Goal: Transaction & Acquisition: Purchase product/service

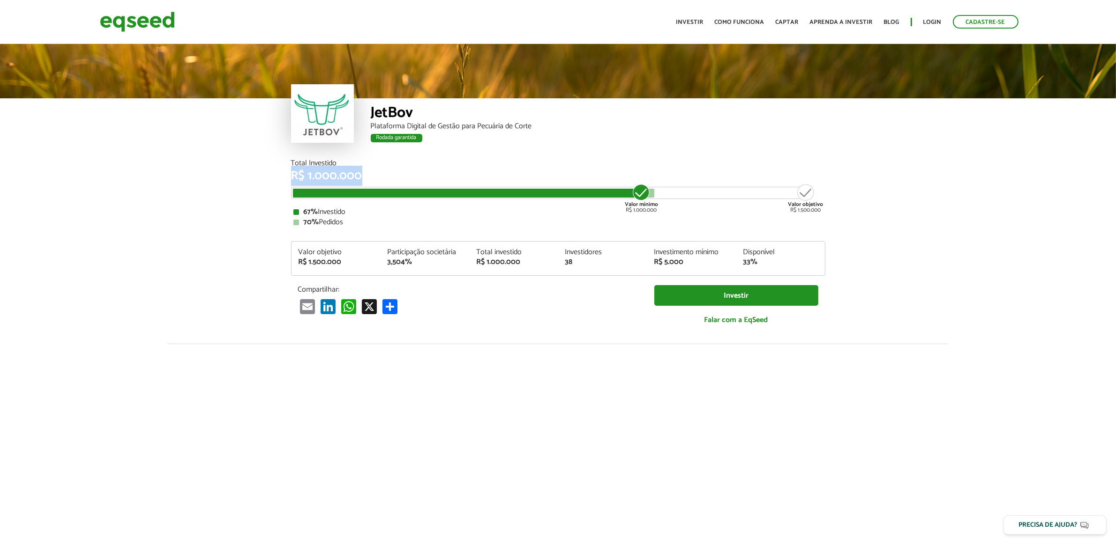
drag, startPoint x: 289, startPoint y: 171, endPoint x: 365, endPoint y: 178, distance: 76.2
click at [365, 178] on div "Total Investido R$ 1.000.000 Valor mínimo R$ 1.000.000 Valor objetivo R$ 1.500.…" at bounding box center [558, 252] width 548 height 185
drag, startPoint x: 284, startPoint y: 214, endPoint x: 285, endPoint y: 195, distance: 18.7
click at [284, 213] on div "Total Investido R$ 1.000.000 Valor mínimo R$ 1.000.000 Valor objetivo R$ 1.500.…" at bounding box center [558, 252] width 548 height 185
drag, startPoint x: 303, startPoint y: 223, endPoint x: 364, endPoint y: 223, distance: 61.4
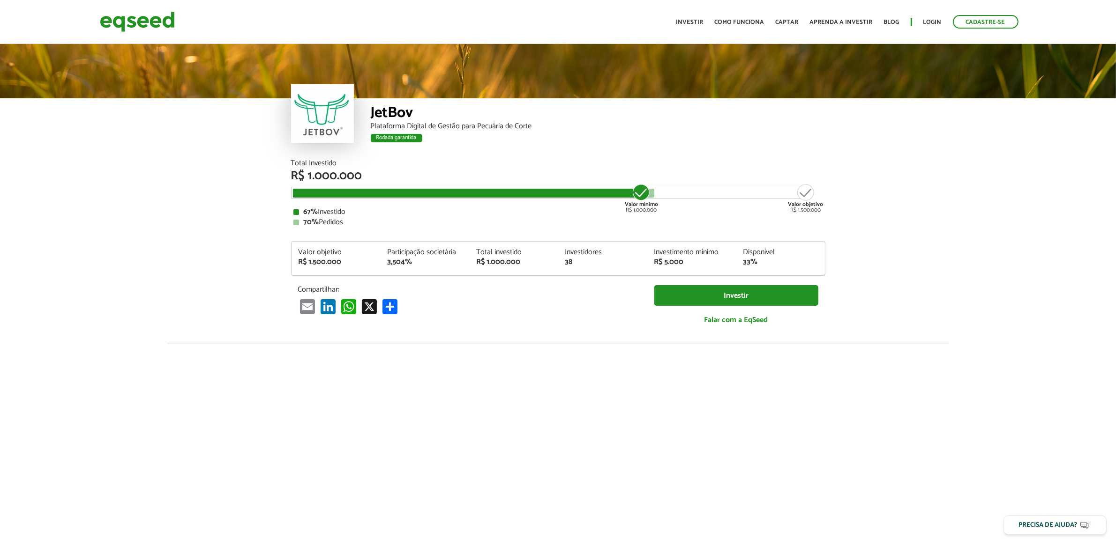
click at [364, 223] on div "70% Pedidos" at bounding box center [557, 222] width 529 height 7
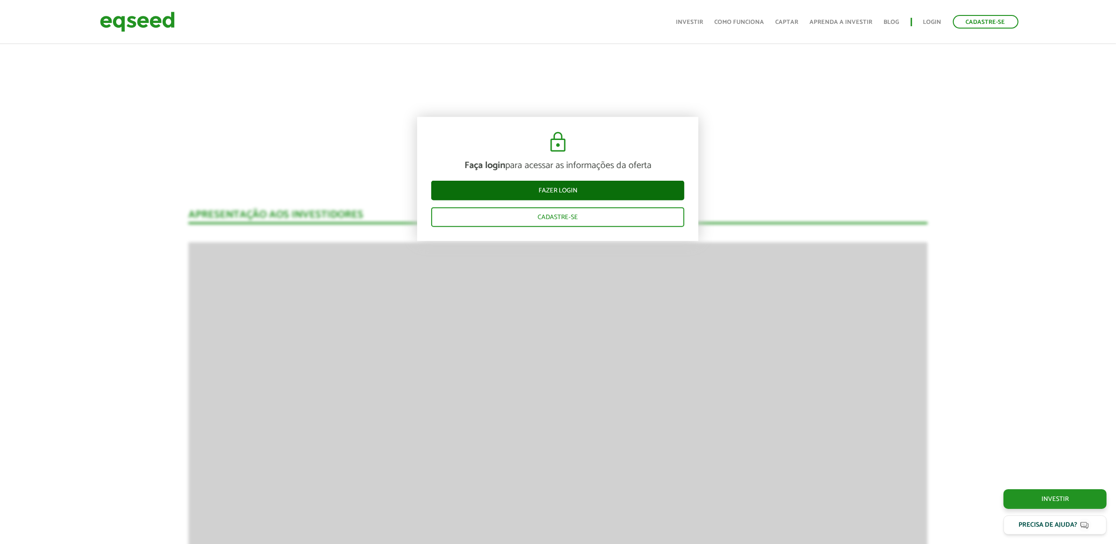
scroll to position [1289, 0]
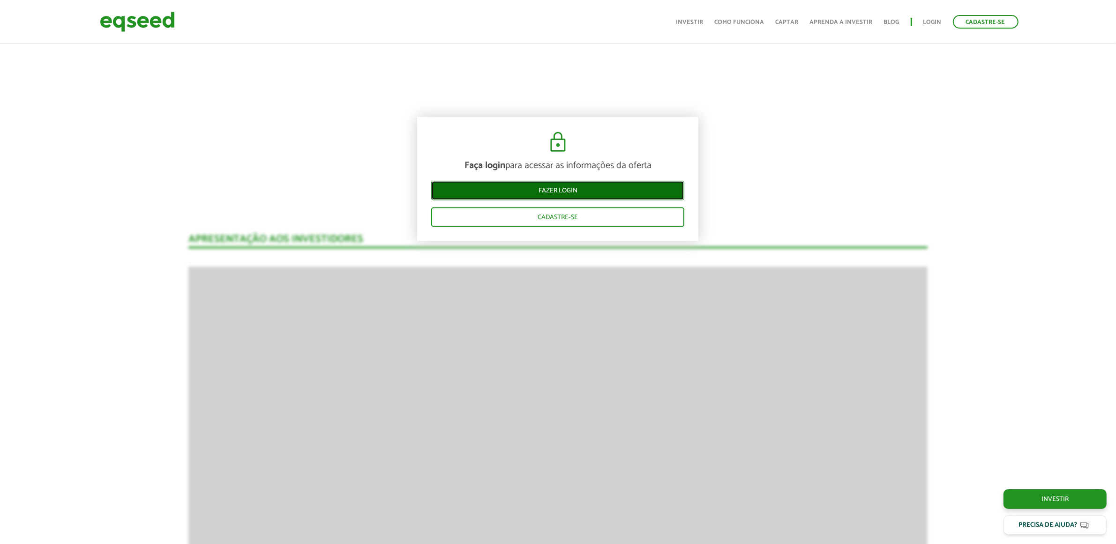
click at [522, 186] on link "Fazer login" at bounding box center [557, 191] width 253 height 20
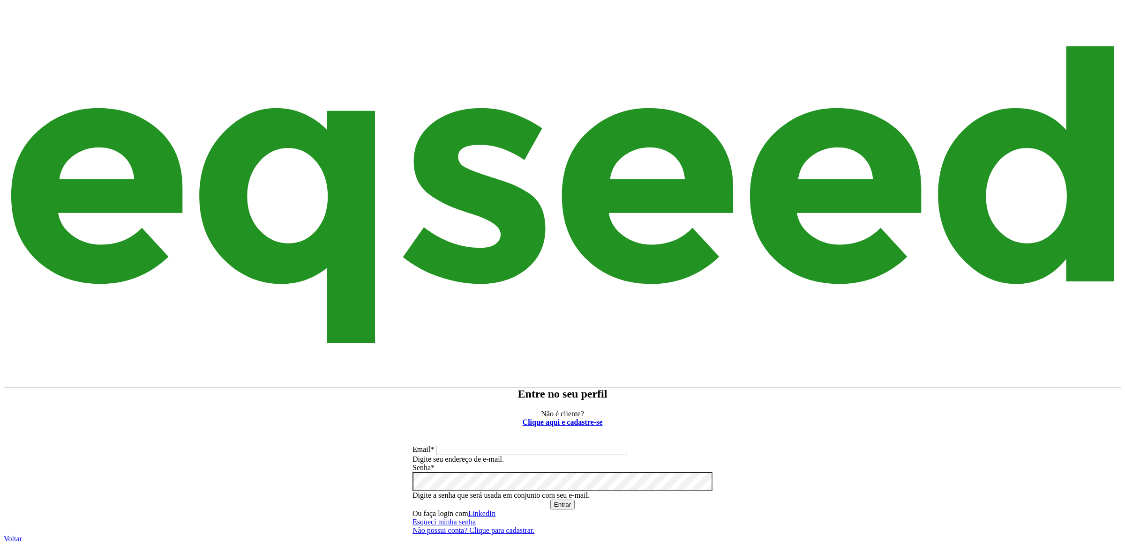
click at [613, 446] on input "Email *" at bounding box center [531, 450] width 191 height 9
type input "**********"
click at [550, 500] on button "Entrar" at bounding box center [562, 505] width 24 height 10
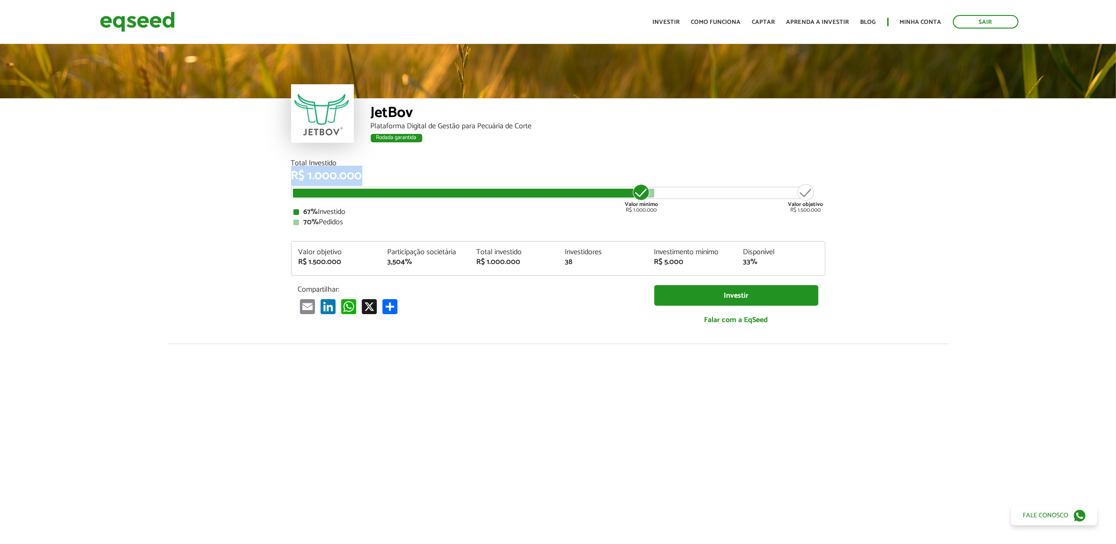
drag, startPoint x: 285, startPoint y: 170, endPoint x: 365, endPoint y: 177, distance: 79.9
click at [365, 177] on div "Total Investido R$ 1.000.000 Valor mínimo R$ 1.000.000 Valor objetivo R$ 1.500.…" at bounding box center [558, 252] width 548 height 185
click at [230, 165] on article "JetBov Plataforma Digital de Gestão para Pecuária de Corte Rodada garantida Rod…" at bounding box center [558, 353] width 1116 height 622
drag, startPoint x: 283, startPoint y: 170, endPoint x: 356, endPoint y: 175, distance: 72.8
click at [371, 175] on div "Total Investido R$ 1.000.000 Valor mínimo R$ 1.000.000 Valor objetivo R$ 1.500.…" at bounding box center [558, 252] width 548 height 185
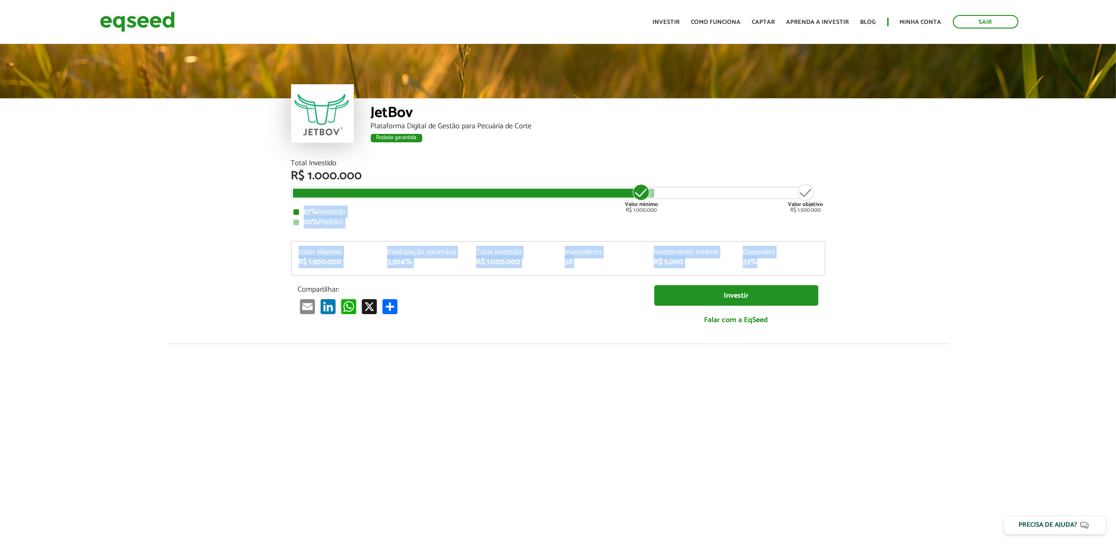
drag, startPoint x: 301, startPoint y: 209, endPoint x: 601, endPoint y: 285, distance: 309.3
click at [765, 261] on div "Total Investido R$ 1.000.000 Valor mínimo R$ 1.000.000 Valor objetivo R$ 1.500.…" at bounding box center [558, 247] width 534 height 175
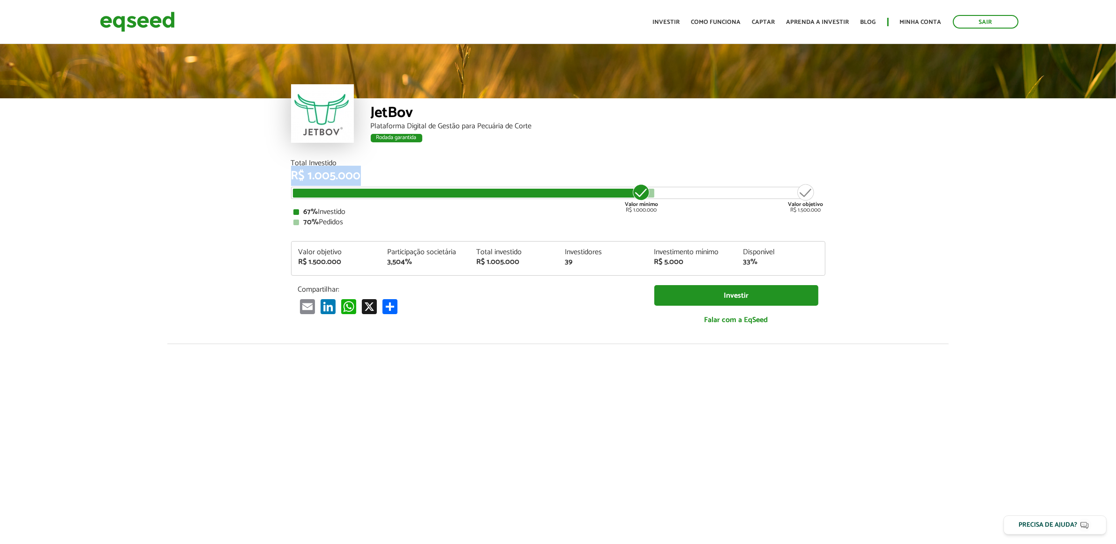
drag, startPoint x: 293, startPoint y: 177, endPoint x: 441, endPoint y: 182, distance: 148.2
click at [441, 182] on div "Total Investido R$ 1.005.000 Valor mínimo R$ 1.000.000 Valor objetivo R$ 1.500.…" at bounding box center [558, 193] width 534 height 67
click at [430, 183] on div "Total Investido R$ 1.005.000 Valor mínimo R$ 1.000.000 Valor objetivo R$ 1.500.…" at bounding box center [558, 193] width 534 height 67
click at [398, 192] on div at bounding box center [466, 193] width 346 height 9
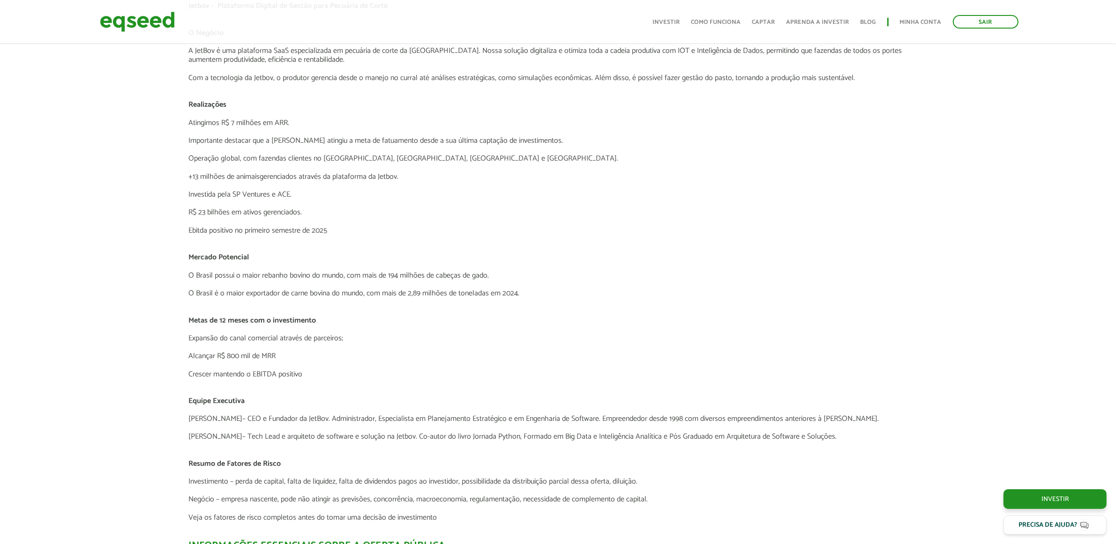
scroll to position [1823, 0]
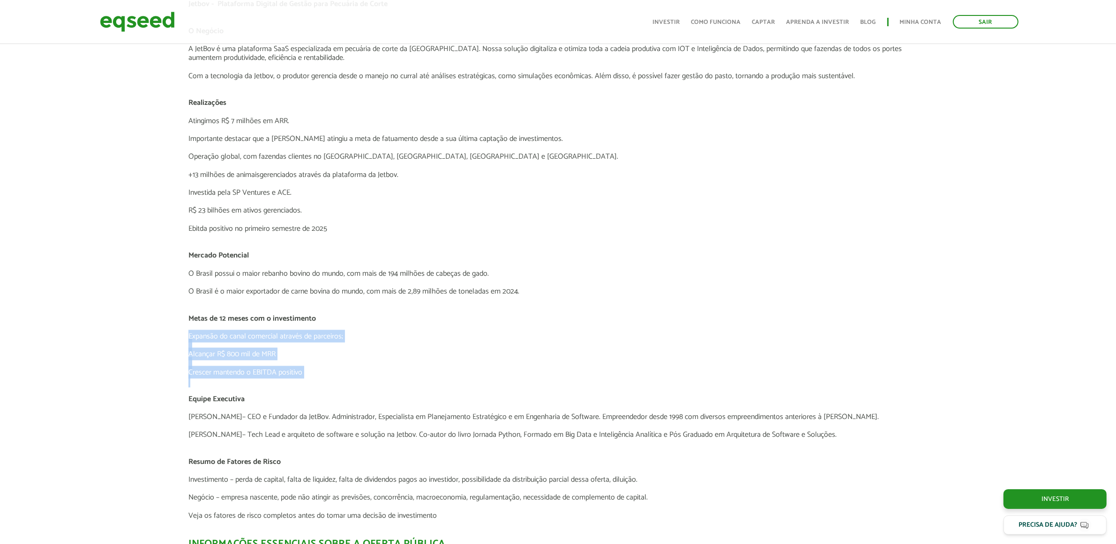
drag, startPoint x: 184, startPoint y: 338, endPoint x: 310, endPoint y: 382, distance: 134.1
click at [239, 400] on span "Equipe Executiva" at bounding box center [216, 399] width 56 height 13
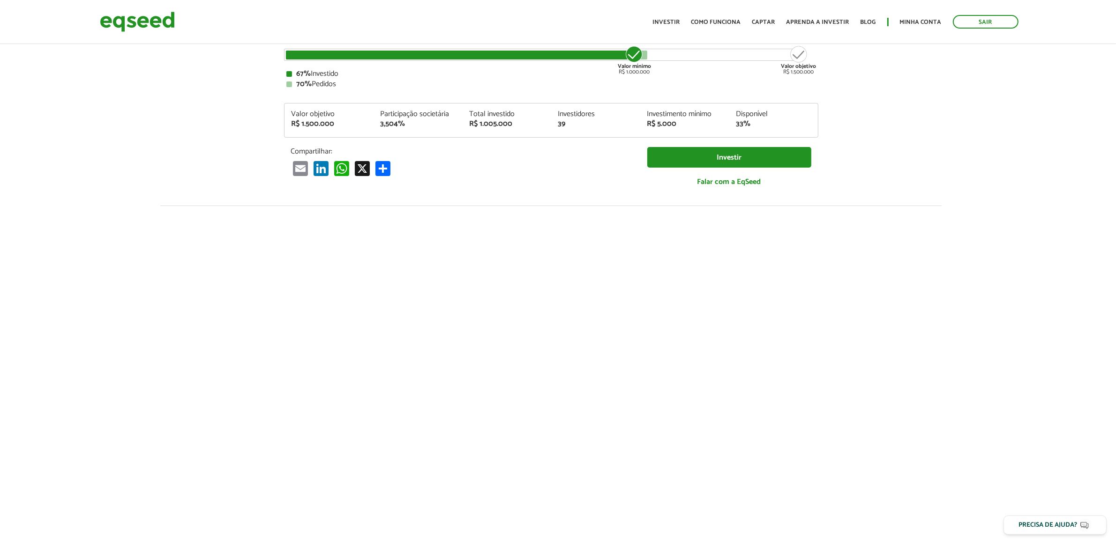
scroll to position [0, 7]
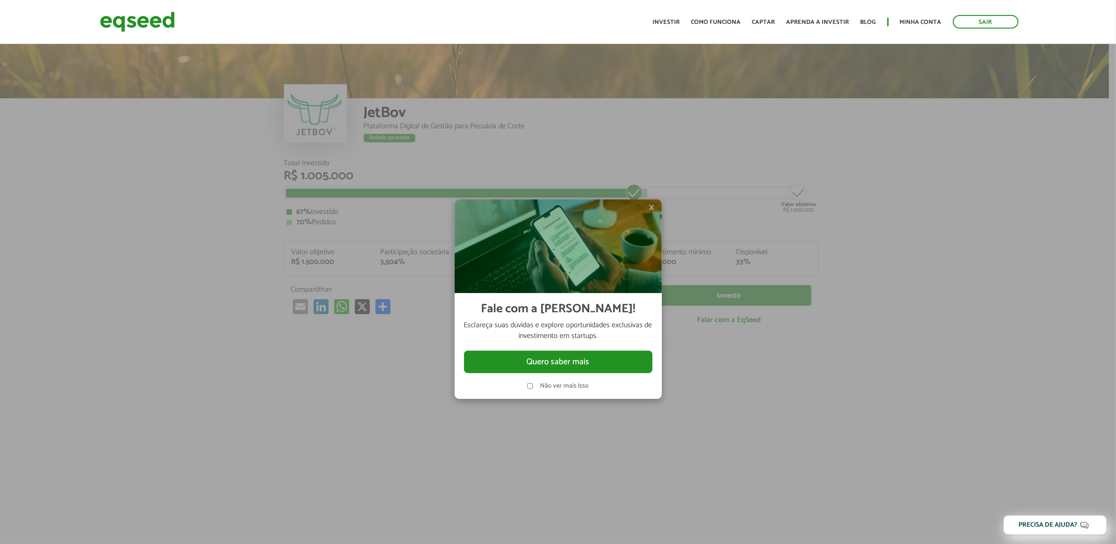
click at [652, 202] on span "×" at bounding box center [652, 207] width 6 height 11
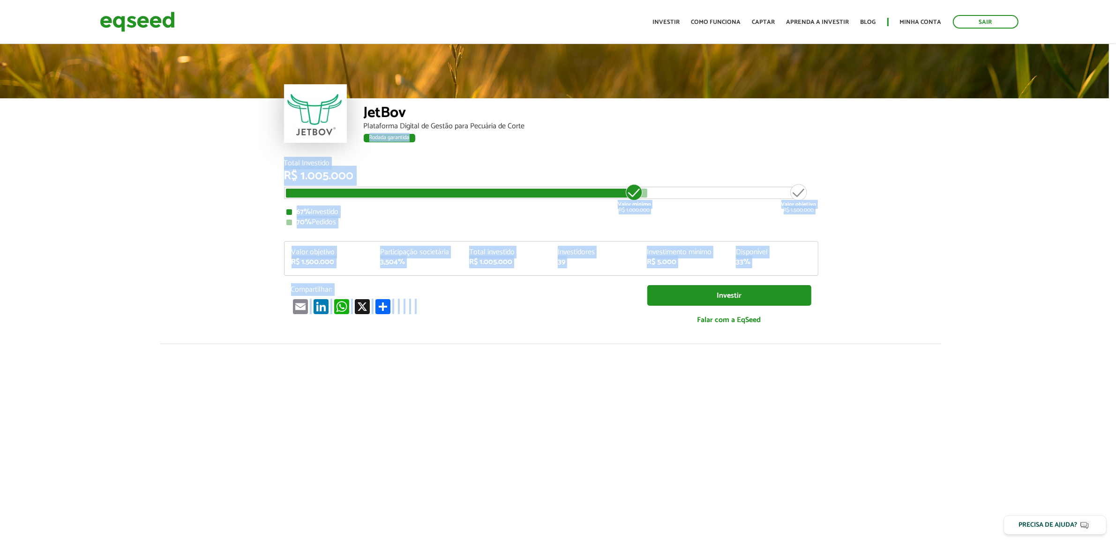
drag, startPoint x: 579, startPoint y: 205, endPoint x: 736, endPoint y: 345, distance: 210.0
click at [736, 345] on article "JetBov Plataforma Digital de Gestão para Pecuária de Corte Rodada garantida Rod…" at bounding box center [551, 353] width 1116 height 622
click at [330, 219] on div "70% Pedidos" at bounding box center [550, 222] width 529 height 7
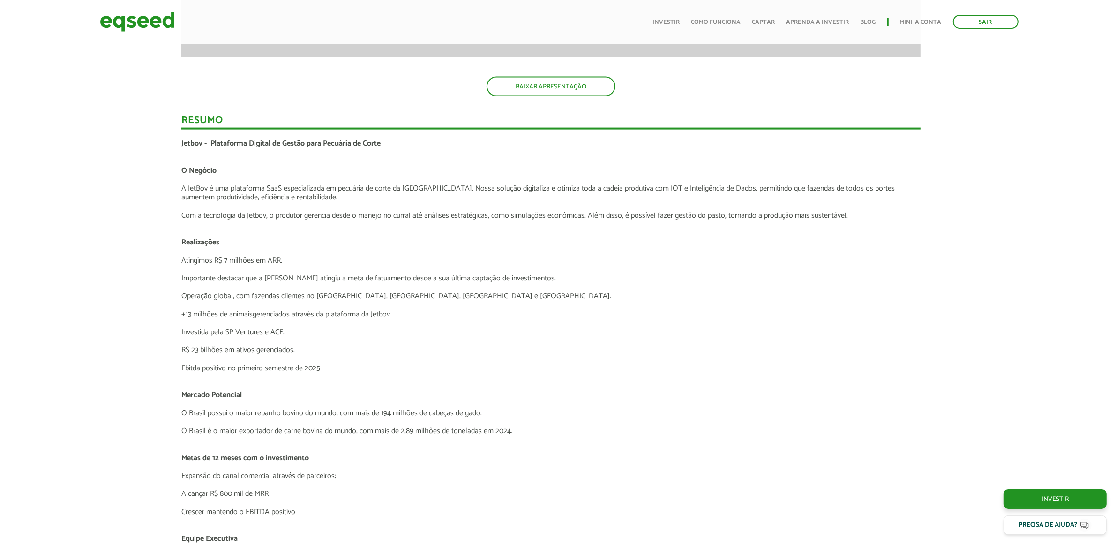
scroll to position [1698, 7]
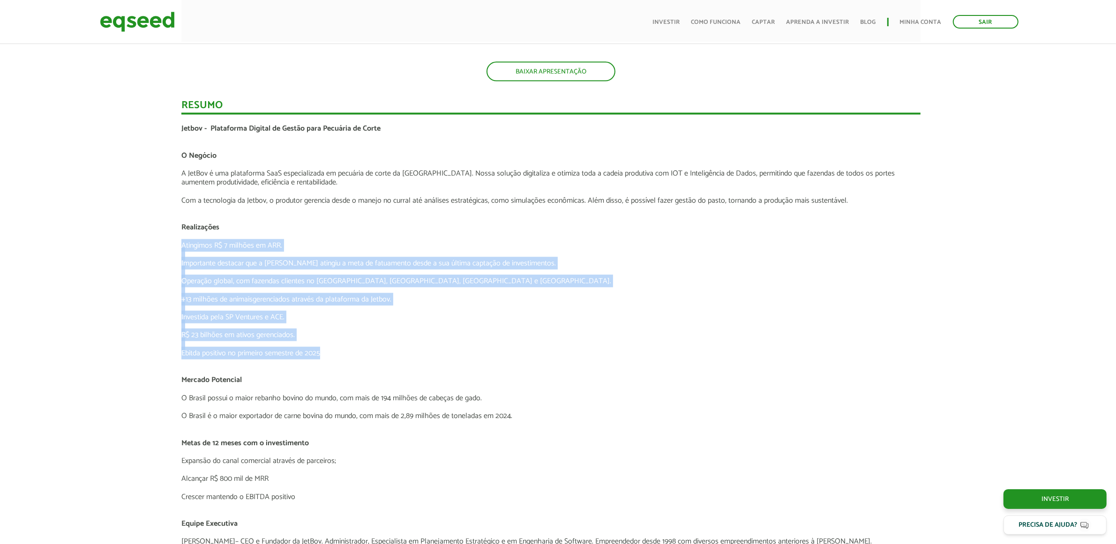
drag, startPoint x: 178, startPoint y: 242, endPoint x: 345, endPoint y: 348, distance: 197.3
click at [345, 348] on div "Novidades Análise da Oferta 1 Lançamento ao vivo | JetBov Apresentação aos inve…" at bounding box center [550, 88] width 753 height 2208
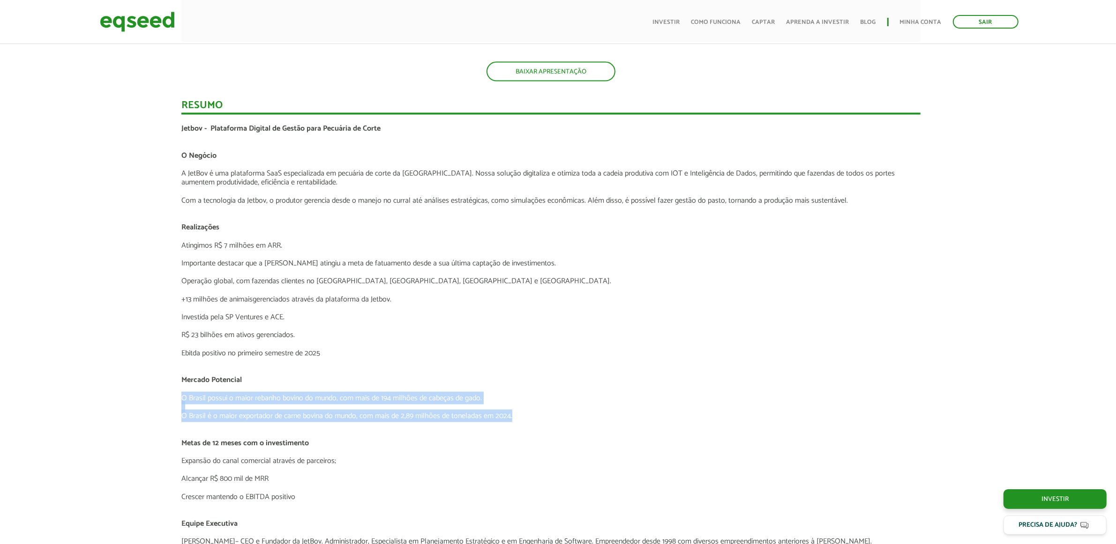
drag, startPoint x: 191, startPoint y: 399, endPoint x: 492, endPoint y: 415, distance: 301.2
click at [526, 412] on div "Novidades Análise da Oferta 1 Lançamento ao vivo | JetBov Apresentação aos inve…" at bounding box center [551, 88] width 1130 height 2208
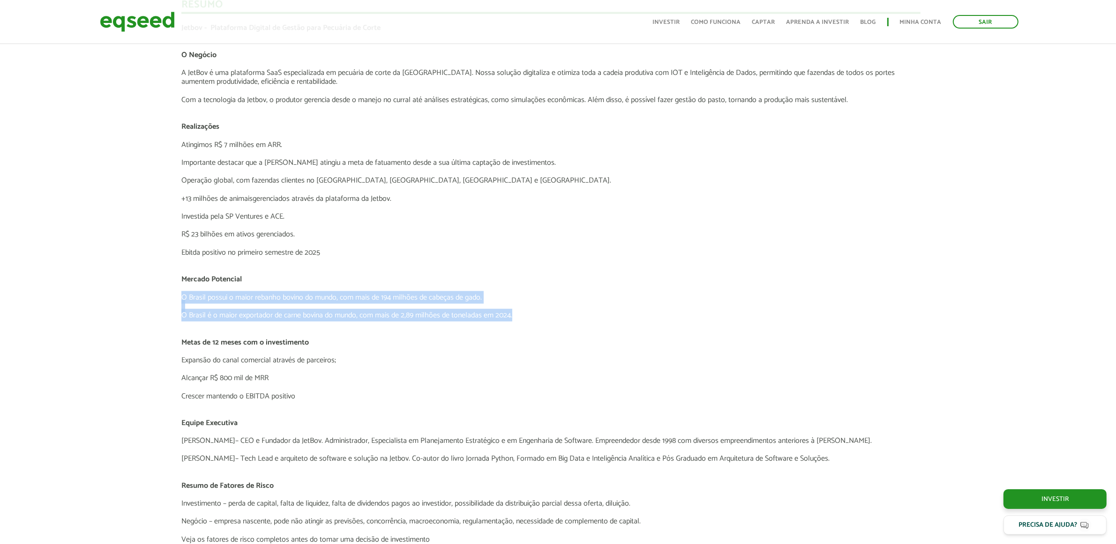
scroll to position [1816, 7]
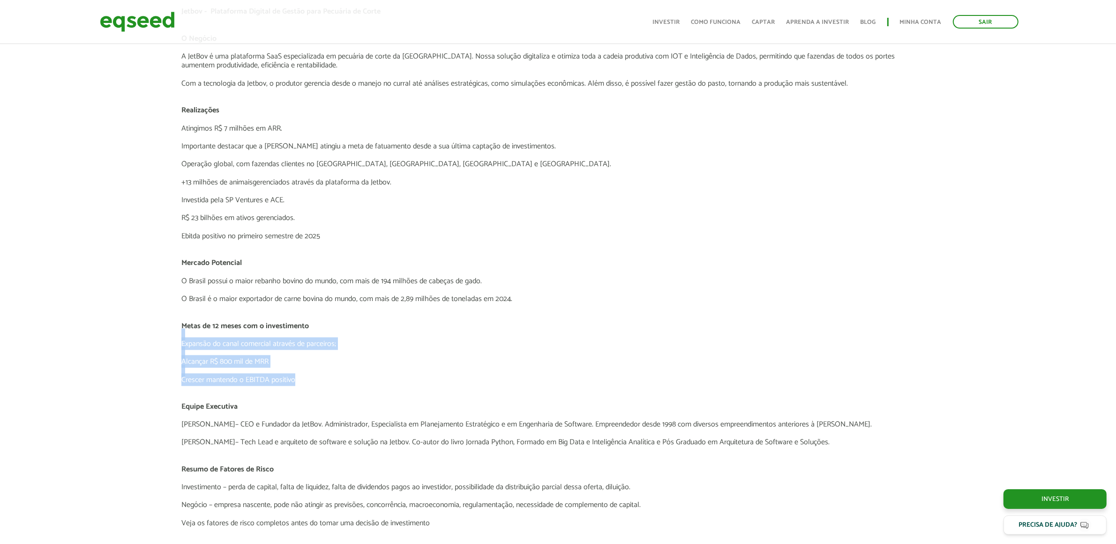
drag, startPoint x: 164, startPoint y: 331, endPoint x: 305, endPoint y: 376, distance: 147.6
click at [283, 376] on p "Crescer mantendo o EBITDA positivo" at bounding box center [550, 380] width 739 height 9
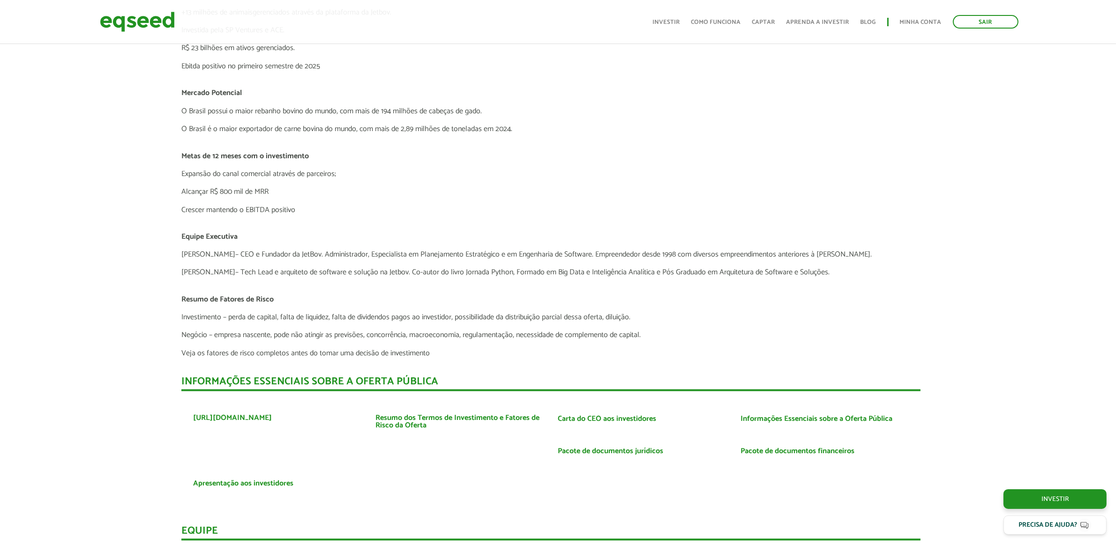
scroll to position [1991, 7]
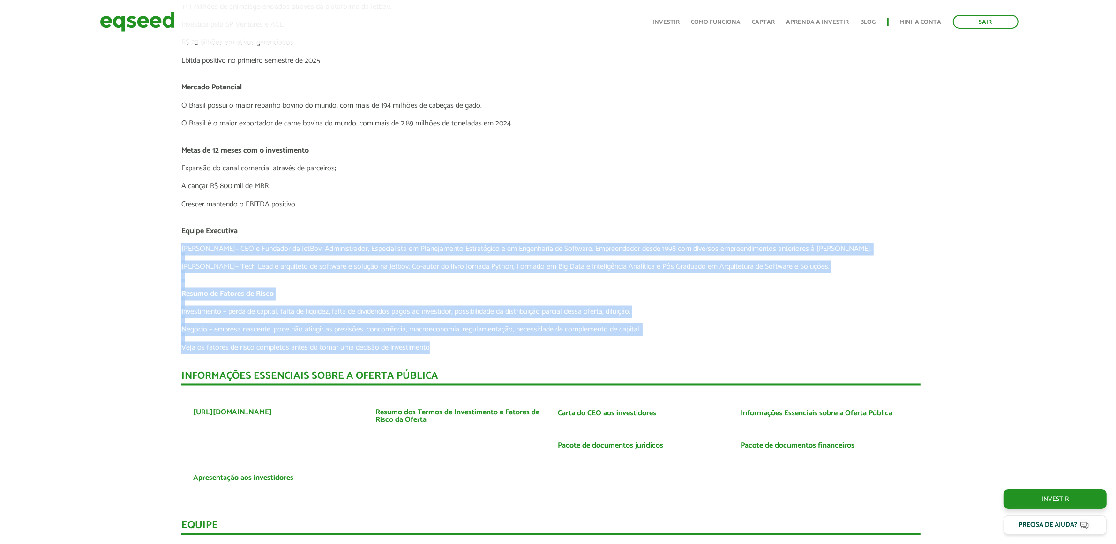
drag, startPoint x: 175, startPoint y: 249, endPoint x: 621, endPoint y: 343, distance: 455.9
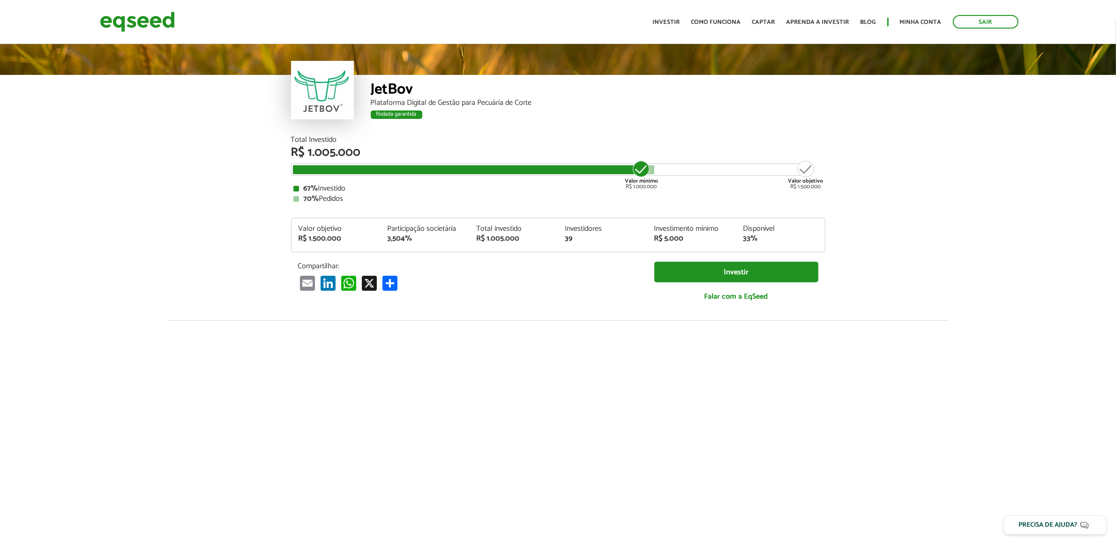
scroll to position [0, 0]
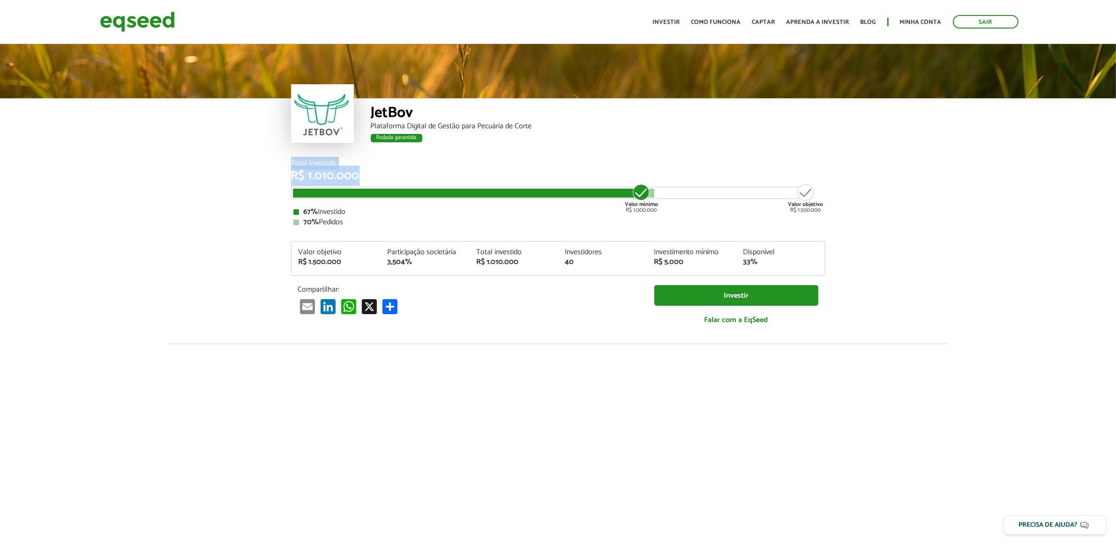
drag, startPoint x: 263, startPoint y: 165, endPoint x: 369, endPoint y: 172, distance: 106.6
click at [415, 170] on article "JetBov Plataforma Digital de Gestão para Pecuária de Corte Rodada garantida Rod…" at bounding box center [558, 353] width 1116 height 622
click at [367, 172] on div "R$ 1.010.000" at bounding box center [558, 176] width 534 height 12
drag, startPoint x: 371, startPoint y: 108, endPoint x: 463, endPoint y: 169, distance: 109.9
click at [530, 136] on div "JetBov Plataforma Digital de Gestão para Pecuária de Corte Rodada garantida" at bounding box center [598, 128] width 454 height 61
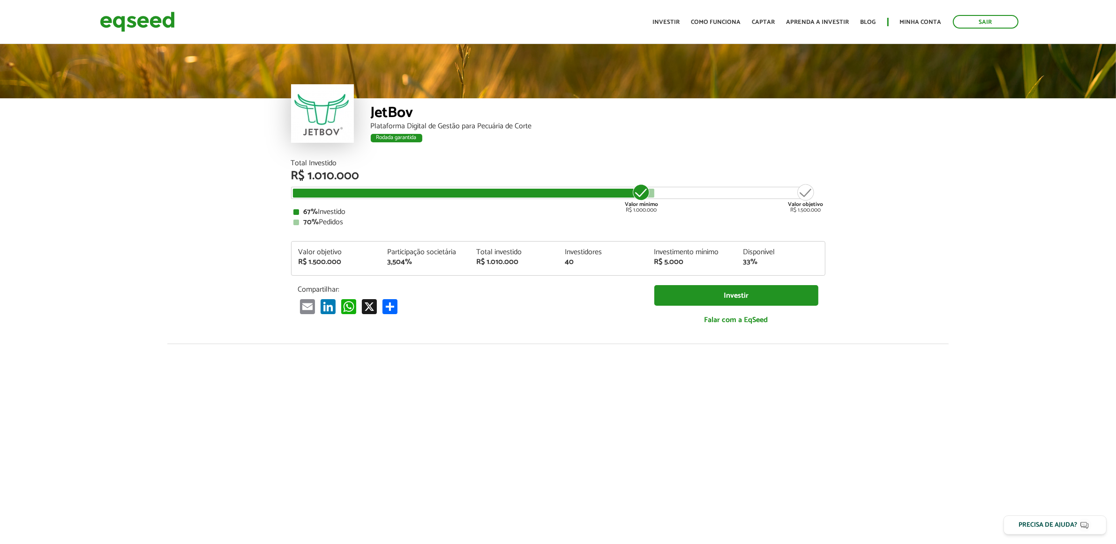
drag, startPoint x: 440, startPoint y: 183, endPoint x: 380, endPoint y: 220, distance: 70.9
click at [432, 193] on div "Total Investido R$ 1.010.000 Valor mínimo R$ 1.000.000 Valor objetivo R$ 1.500.…" at bounding box center [558, 193] width 534 height 67
